Goal: Transaction & Acquisition: Purchase product/service

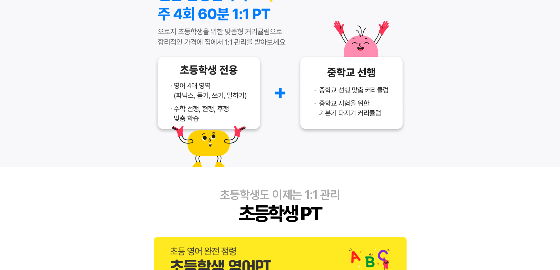
scroll to position [115, 0]
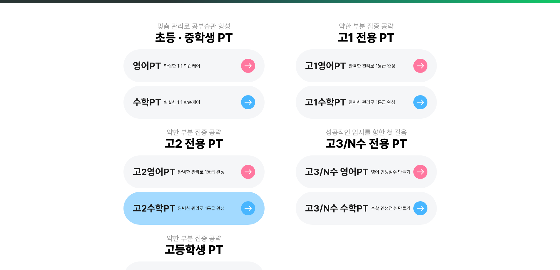
scroll to position [235, 0]
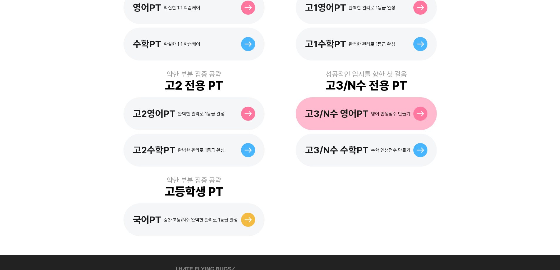
click at [342, 98] on div "고3/N수 영어PT 영어 인생점수 만들기" at bounding box center [366, 113] width 141 height 33
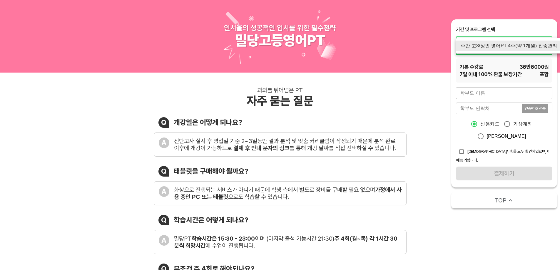
click at [375, 67] on div at bounding box center [280, 135] width 560 height 270
